Goal: Task Accomplishment & Management: Complete application form

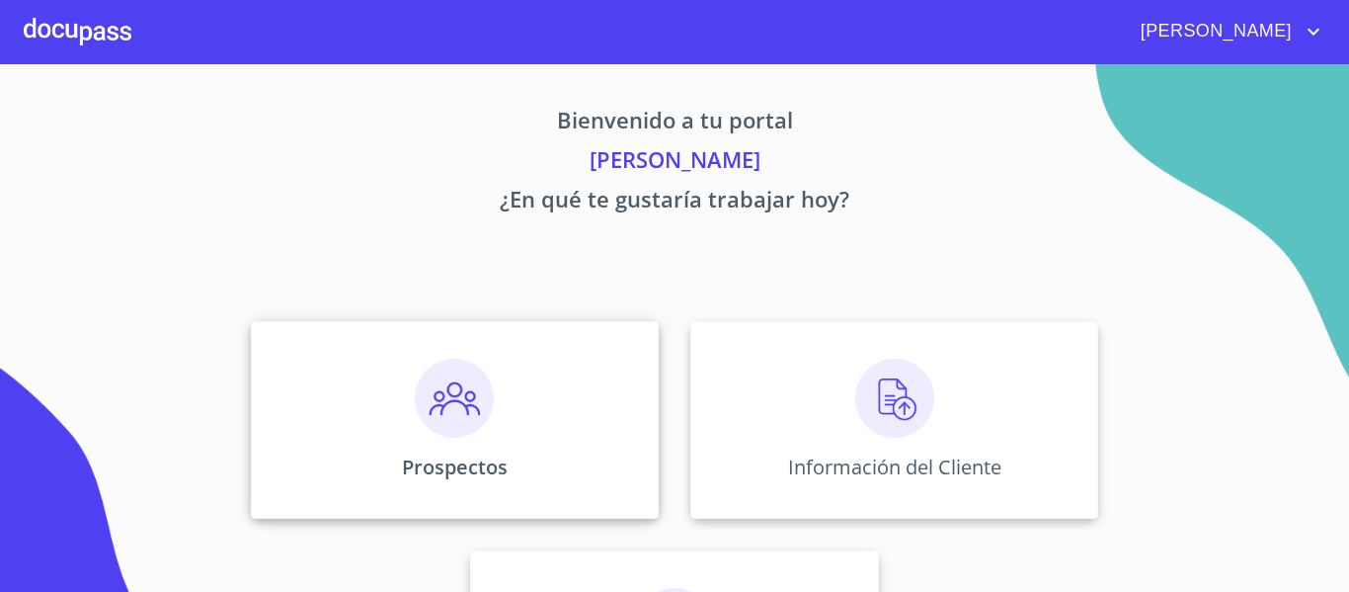
click at [429, 406] on img at bounding box center [454, 397] width 79 height 79
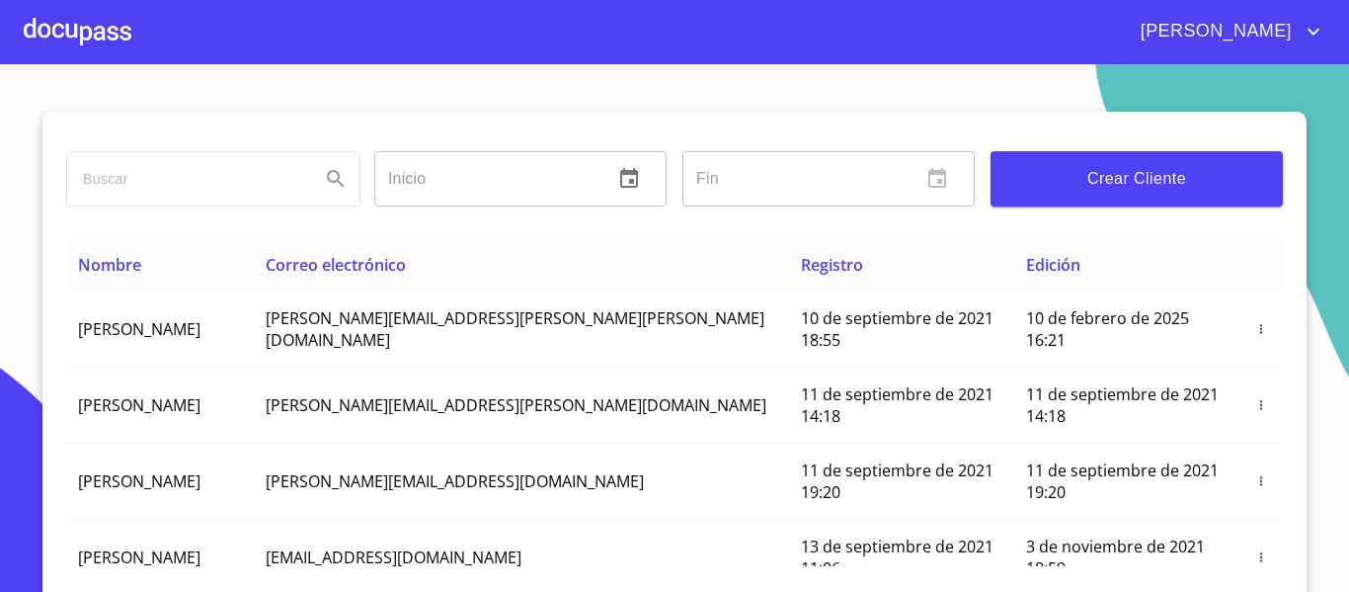
click at [208, 176] on input "search" at bounding box center [185, 178] width 237 height 53
type input "[PERSON_NAME]"
click at [333, 188] on icon "Search" at bounding box center [336, 179] width 24 height 24
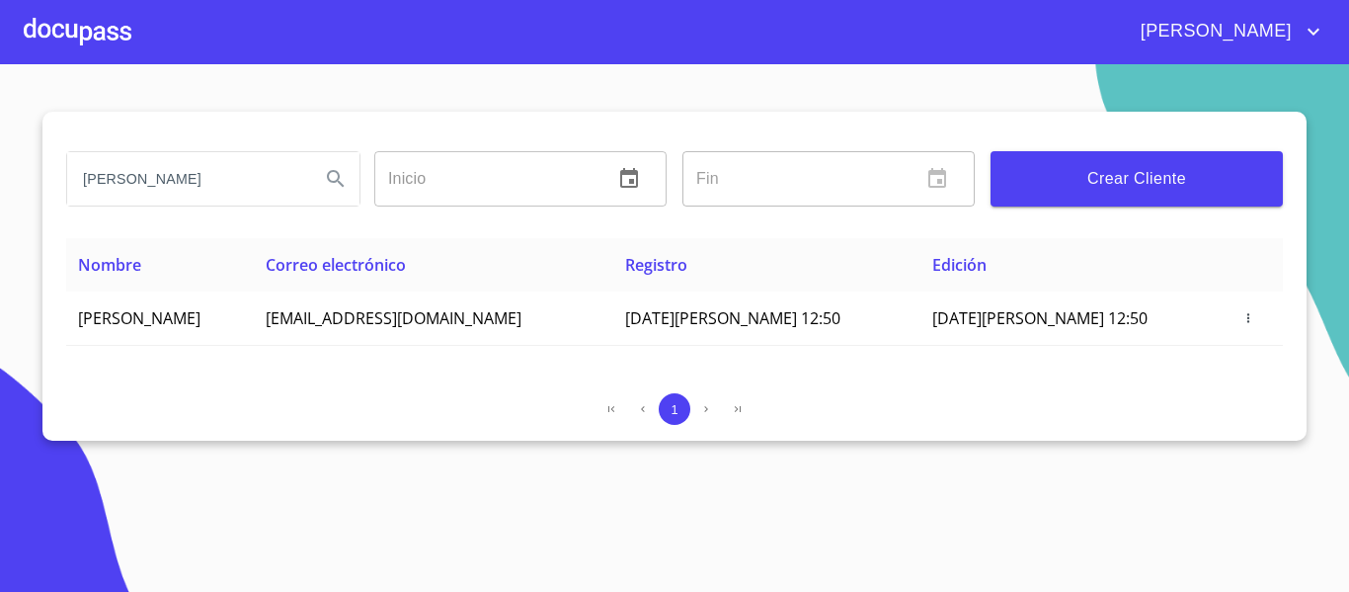
click at [84, 22] on div at bounding box center [78, 31] width 108 height 63
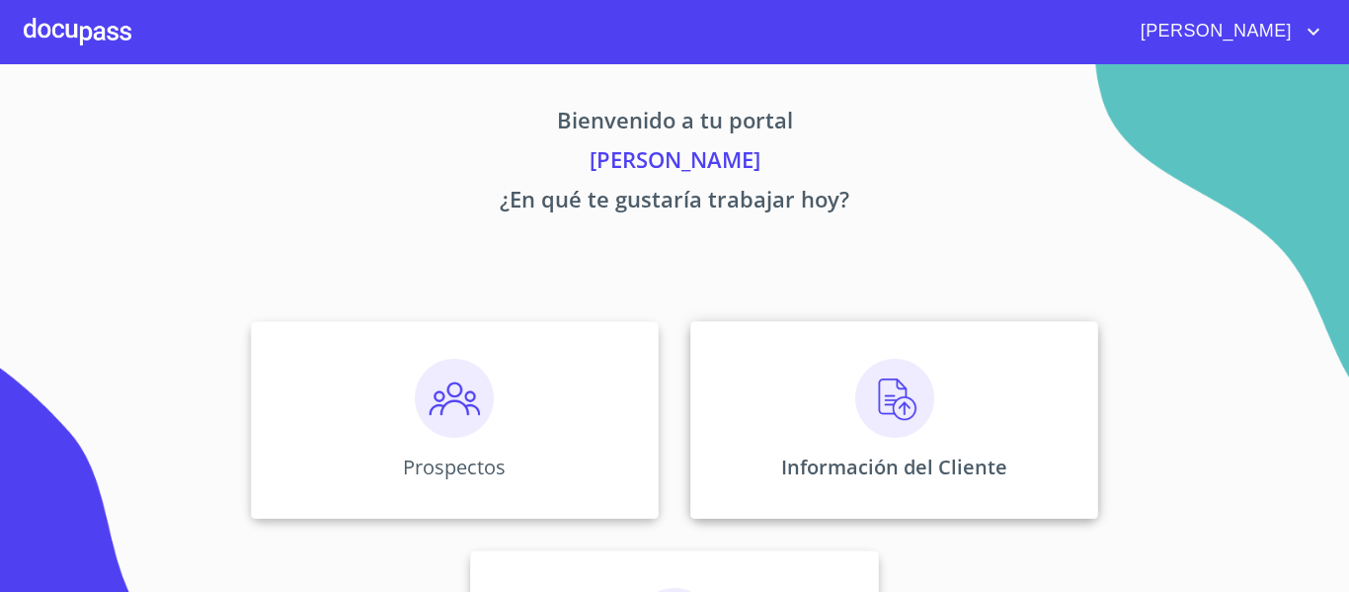
click at [879, 384] on img at bounding box center [894, 397] width 79 height 79
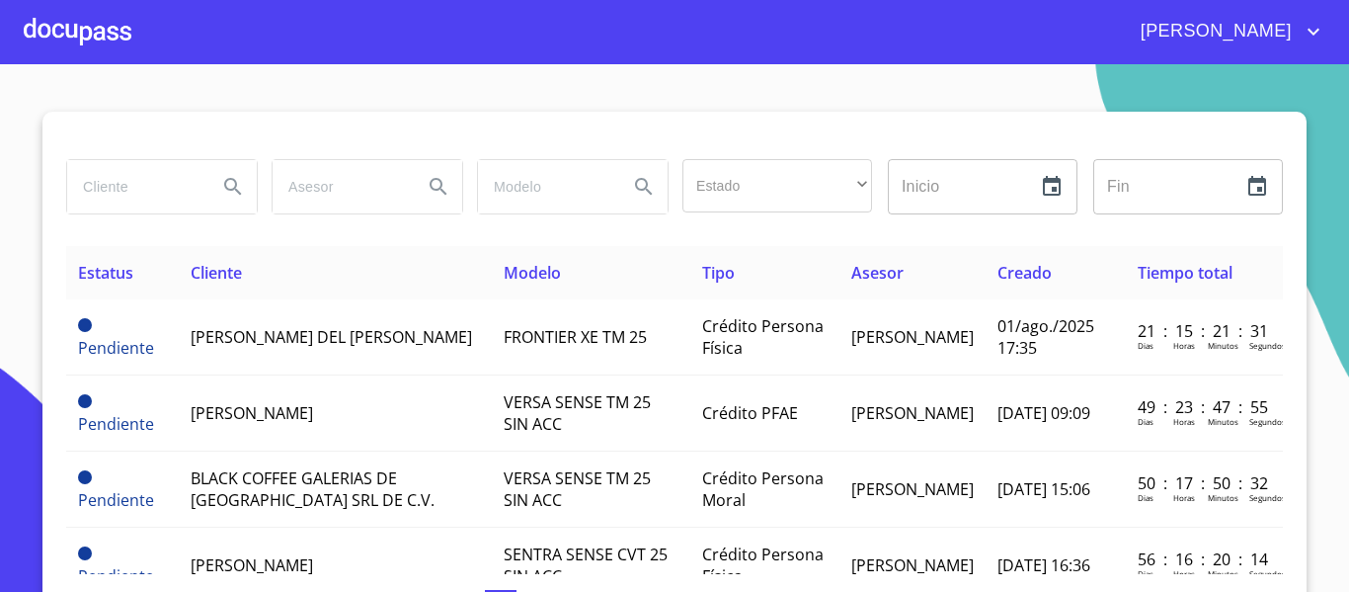
click at [134, 191] on input "search" at bounding box center [134, 186] width 134 height 53
type input "[PERSON_NAME]"
click at [226, 183] on icon "Search" at bounding box center [233, 187] width 24 height 24
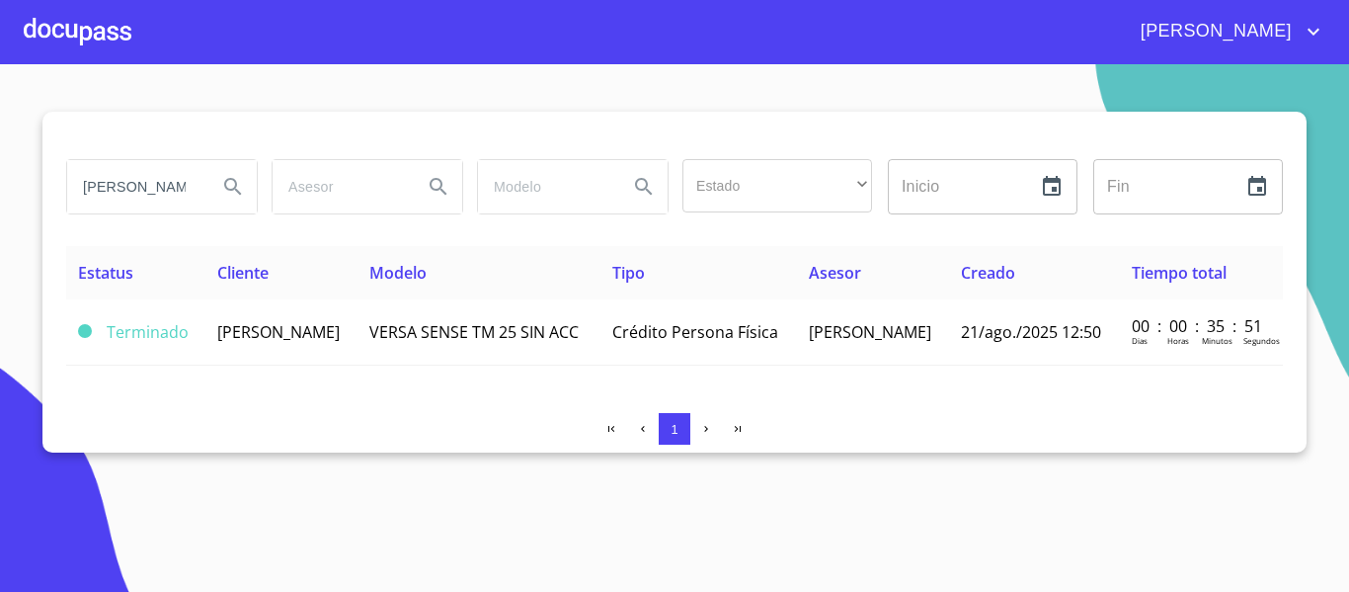
click at [160, 180] on input "[PERSON_NAME]" at bounding box center [134, 186] width 134 height 53
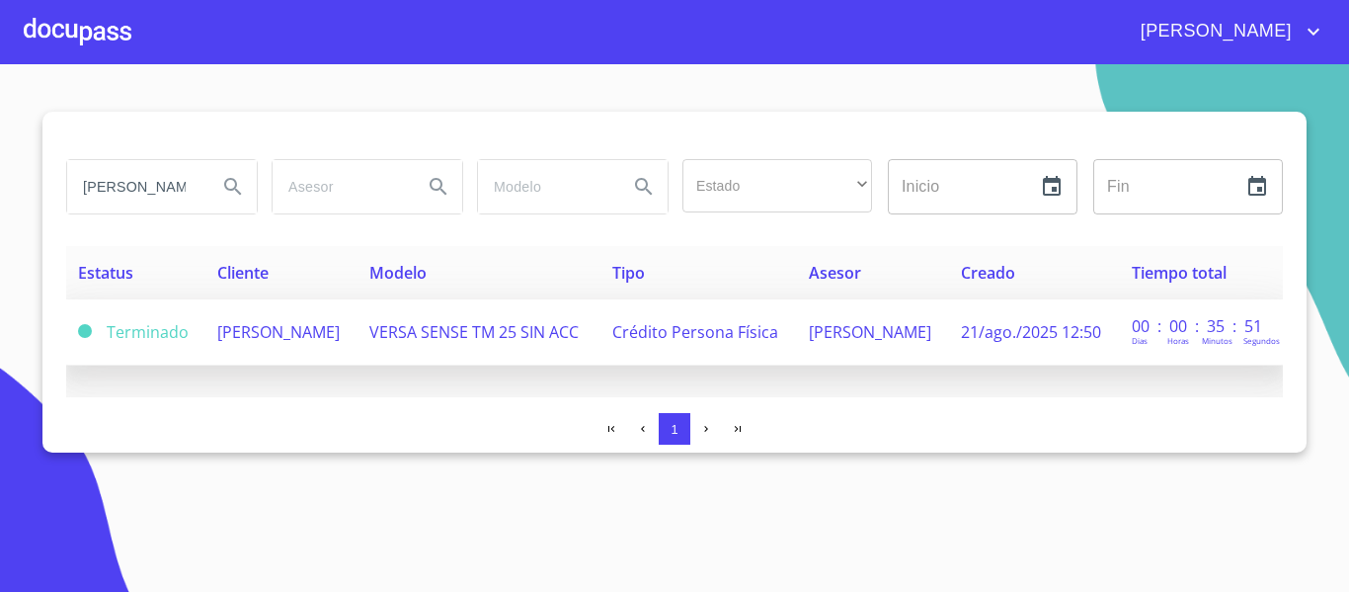
click at [238, 322] on span "[PERSON_NAME]" at bounding box center [278, 332] width 122 height 22
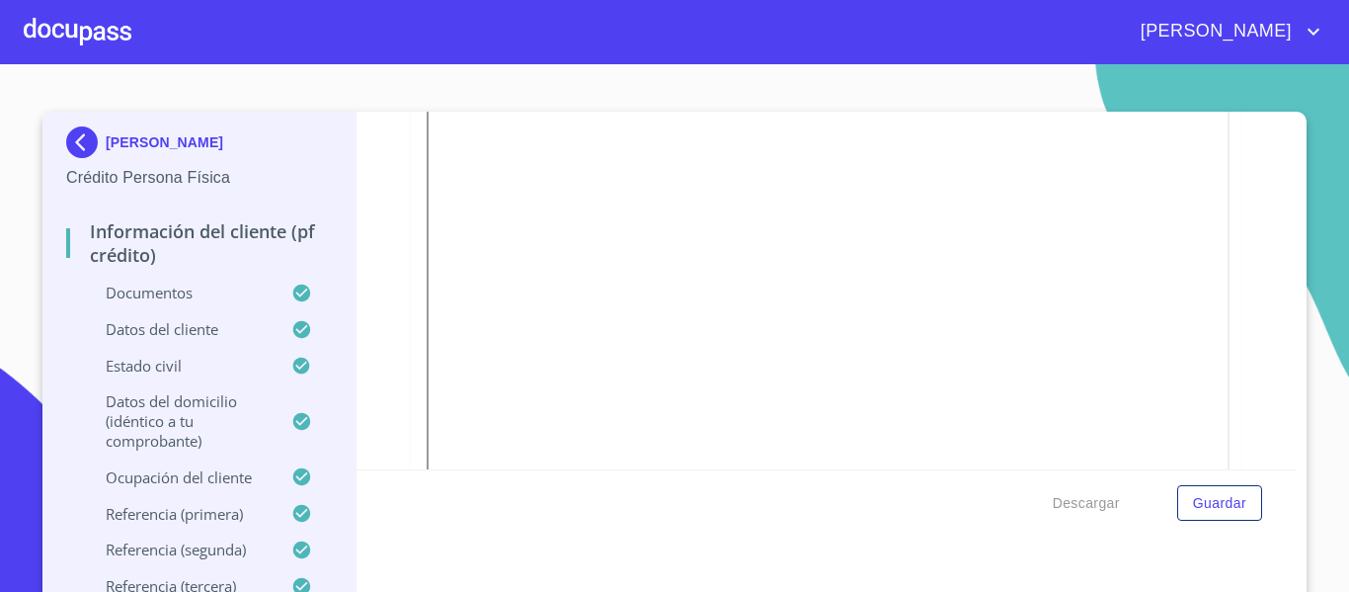
scroll to position [790, 0]
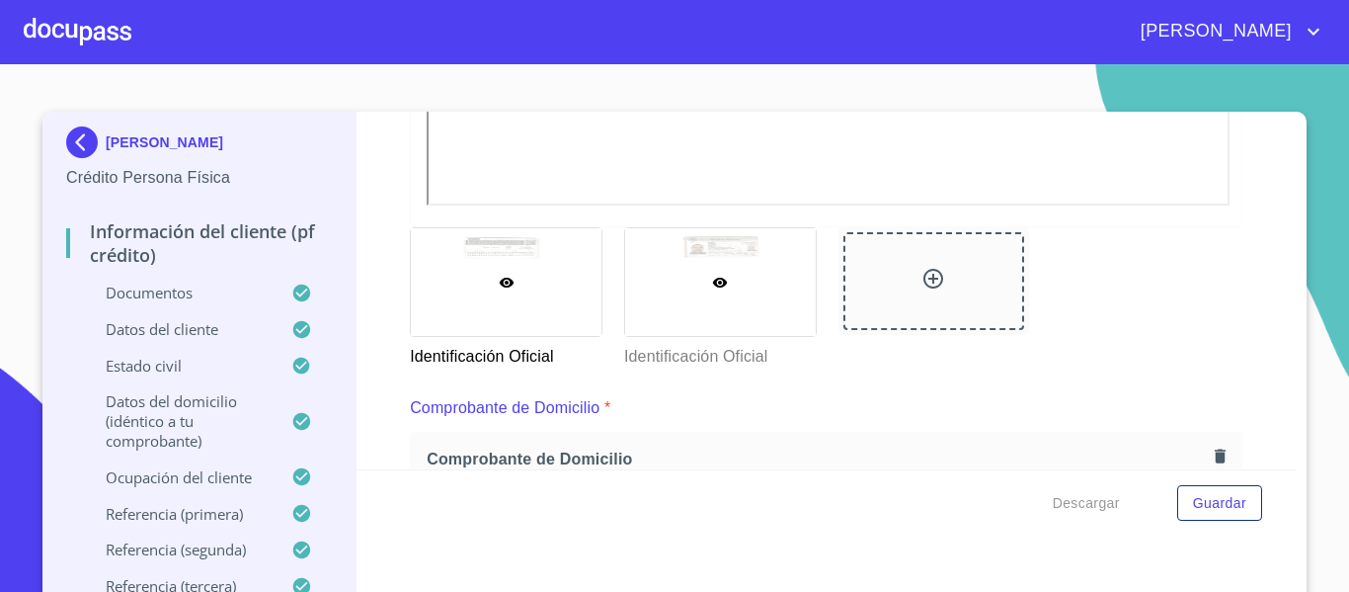
click at [712, 275] on icon at bounding box center [720, 283] width 16 height 16
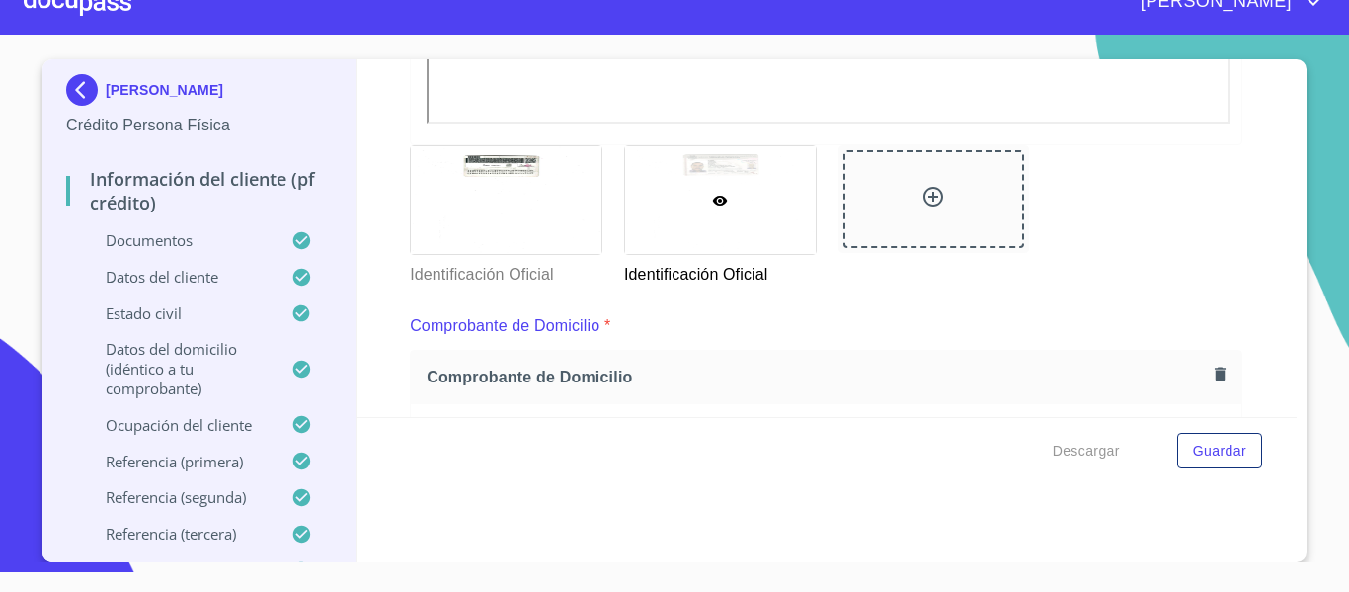
scroll to position [829, 0]
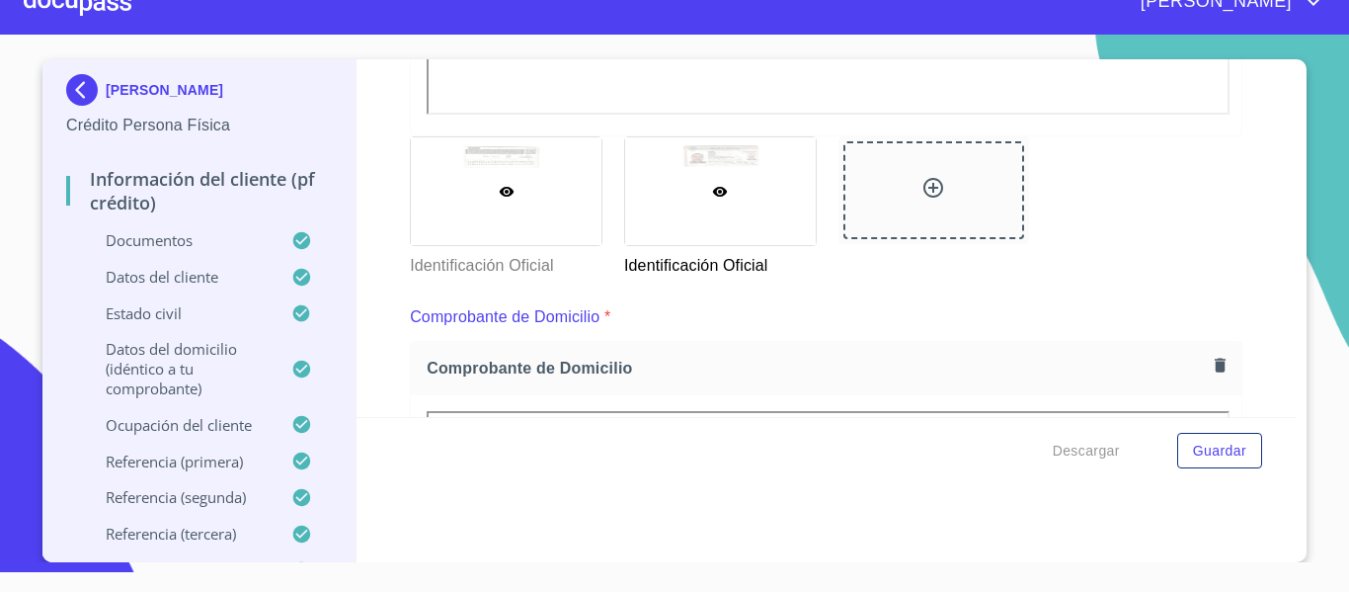
click at [529, 203] on div at bounding box center [506, 191] width 191 height 108
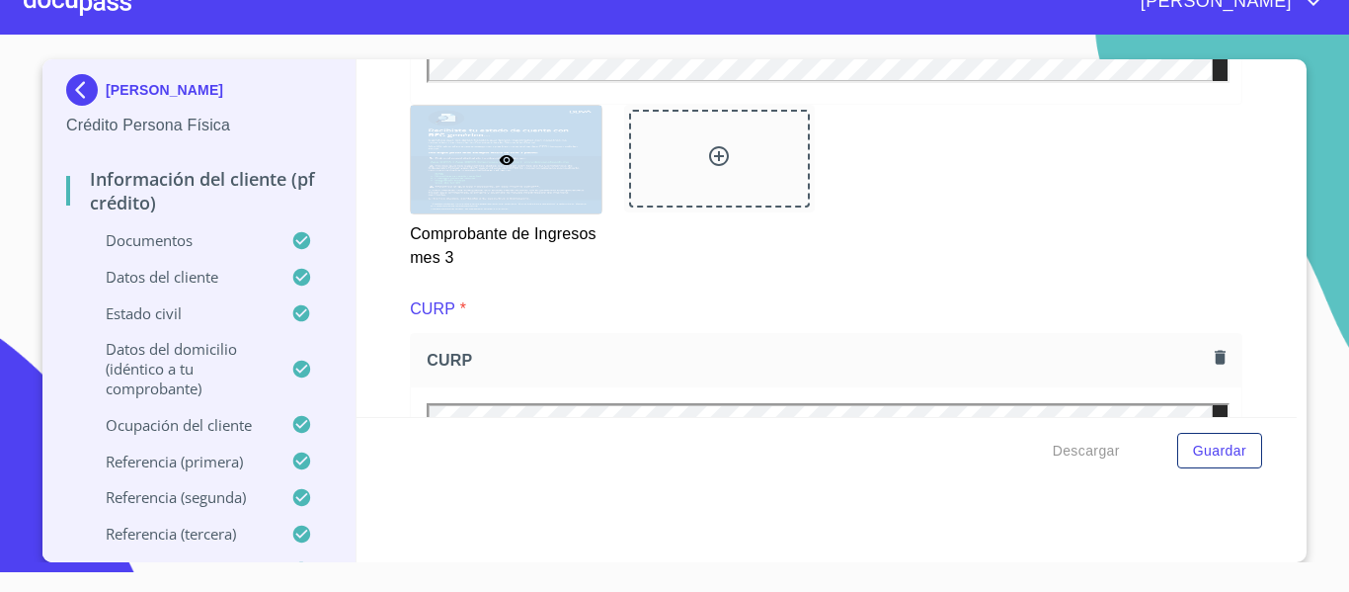
scroll to position [4087, 0]
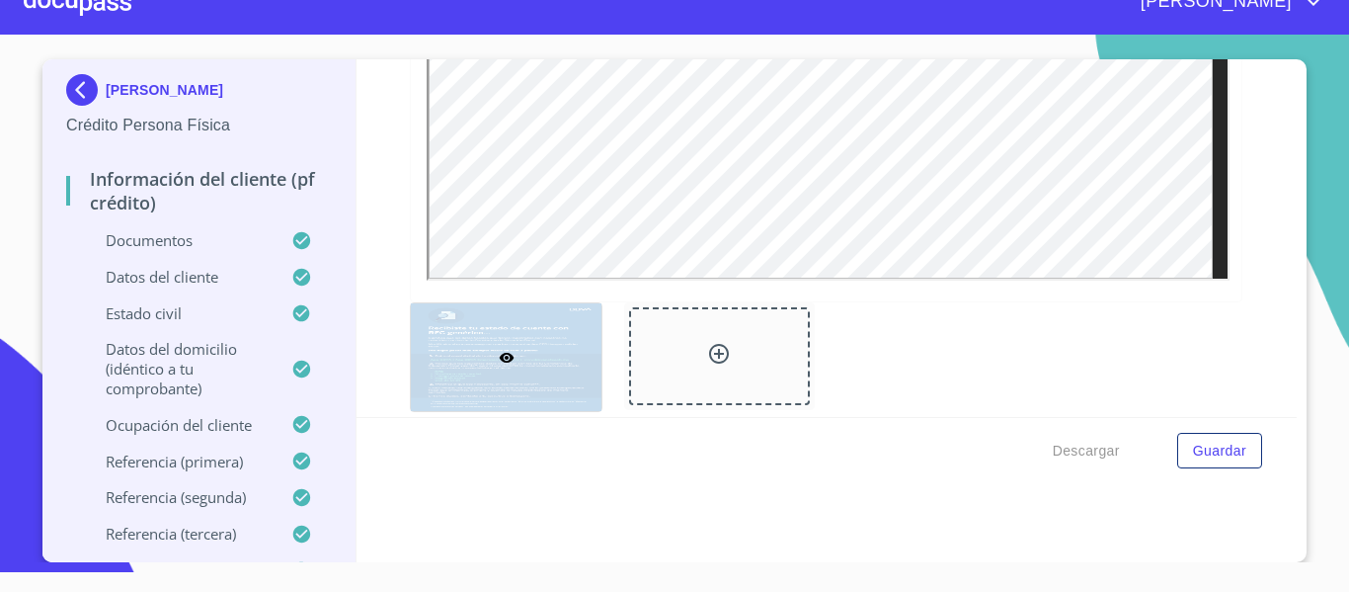
click at [380, 232] on div "Información del cliente (PF crédito) Documentos Documento de identificación.   …" at bounding box center [827, 237] width 941 height 357
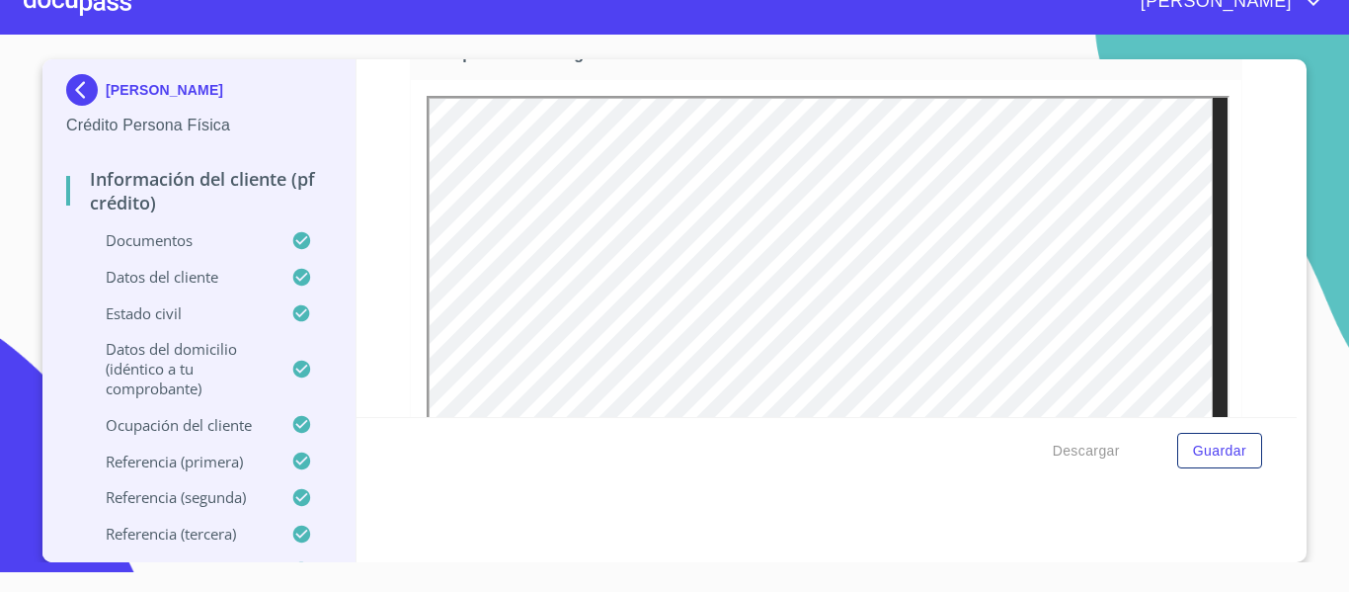
scroll to position [3692, 0]
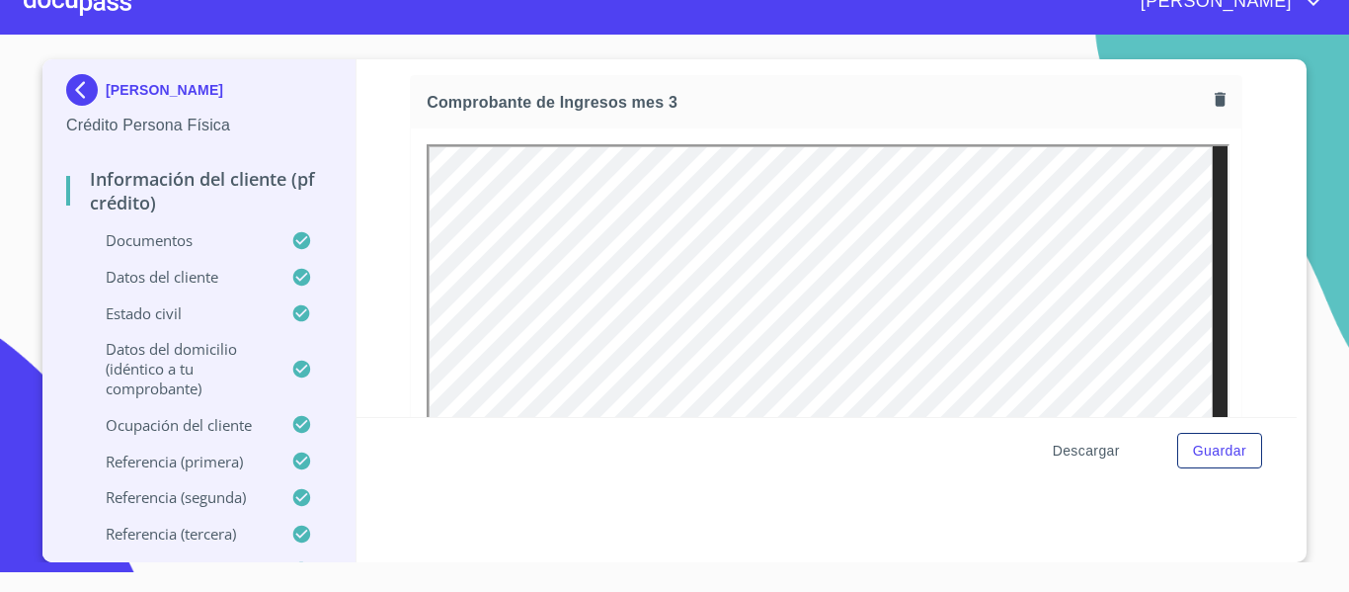
click at [1054, 438] on span "Descargar" at bounding box center [1086, 450] width 67 height 25
